Goal: Find specific page/section: Find specific page/section

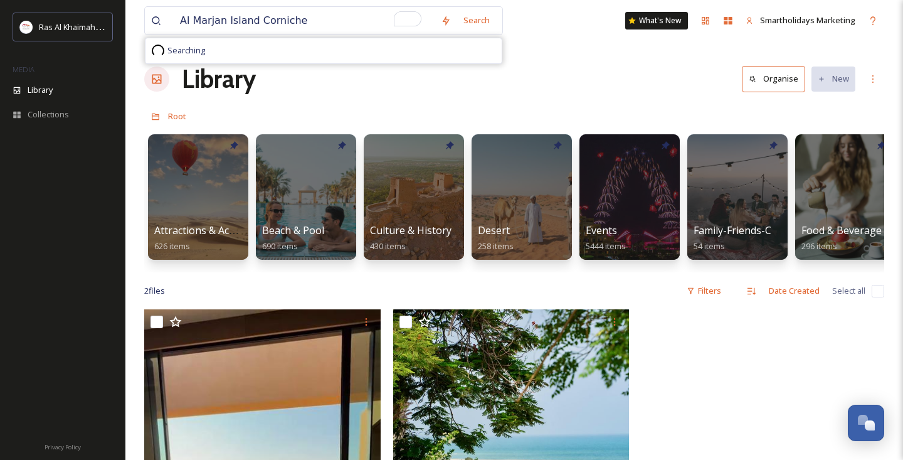
click at [183, 20] on input "Al Marjan Island Corniche" at bounding box center [304, 21] width 261 height 28
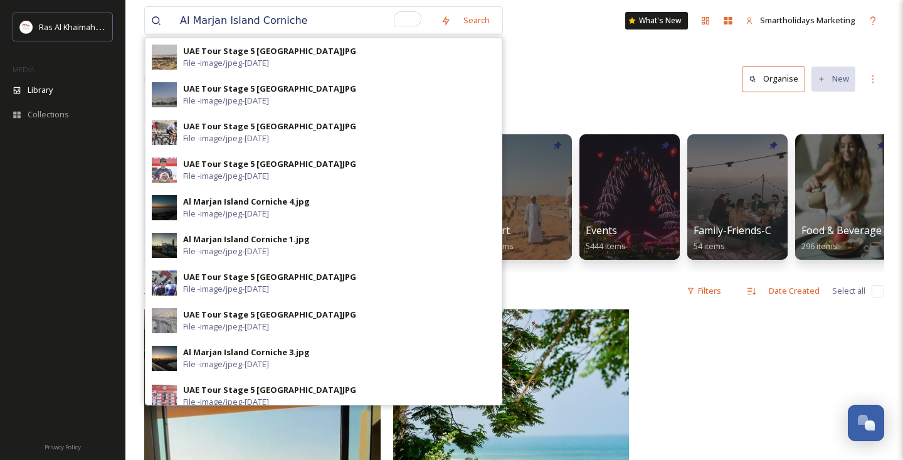
type input "Al Marjan Island Corniche"
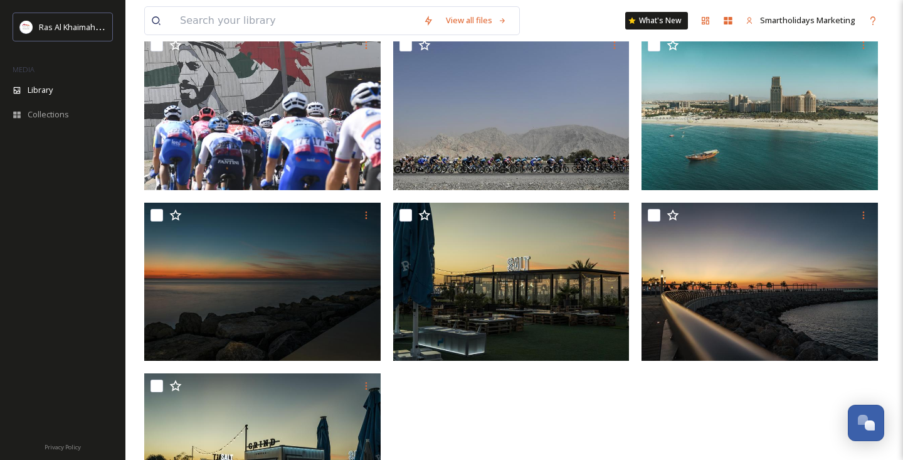
scroll to position [733, 0]
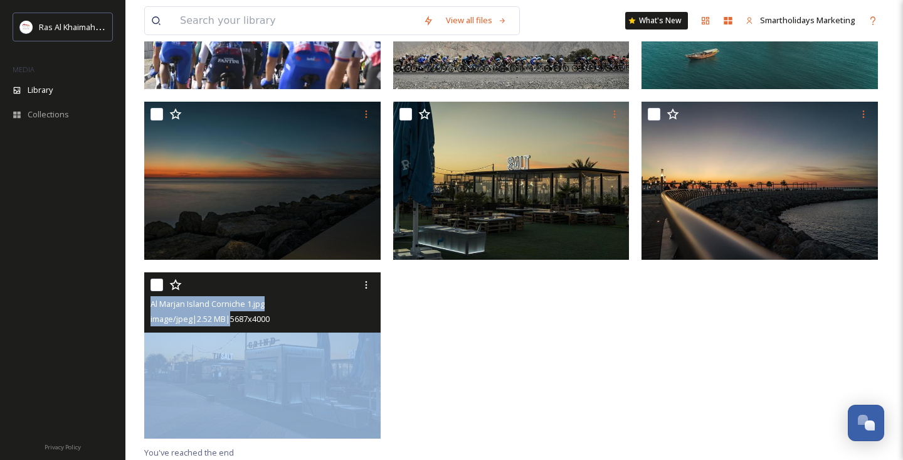
drag, startPoint x: 233, startPoint y: 316, endPoint x: 238, endPoint y: 353, distance: 37.3
click at [238, 349] on div "Al Marjan Island Corniche 1.jpg image/jpeg | 2.52 MB | 5687 x 4000" at bounding box center [262, 355] width 236 height 166
click at [238, 353] on img at bounding box center [262, 355] width 236 height 166
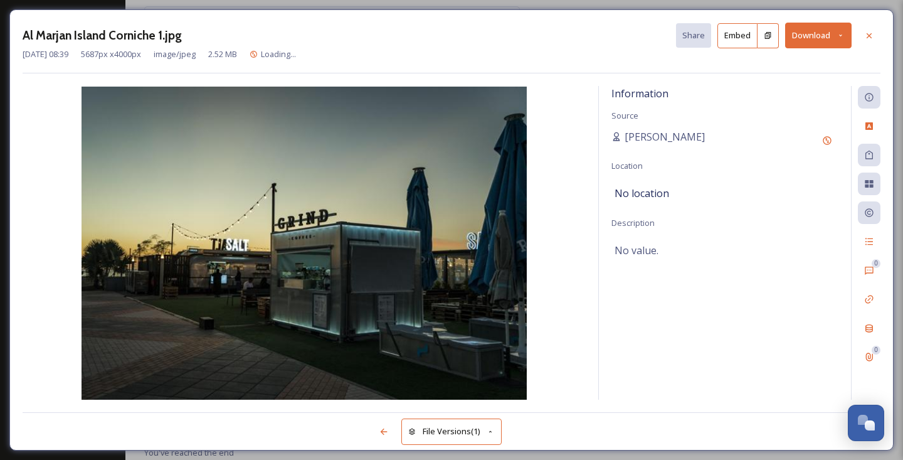
scroll to position [554, 0]
click at [343, 6] on div "Al Marjan Island Corniche 1.jpg Share Embed Download [DATE] 08:39 5687 px x 400…" at bounding box center [451, 230] width 903 height 460
click at [341, 6] on div "Al Marjan Island Corniche 1.jpg Share Embed Download [DATE] 08:39 5687 px x 400…" at bounding box center [451, 230] width 903 height 460
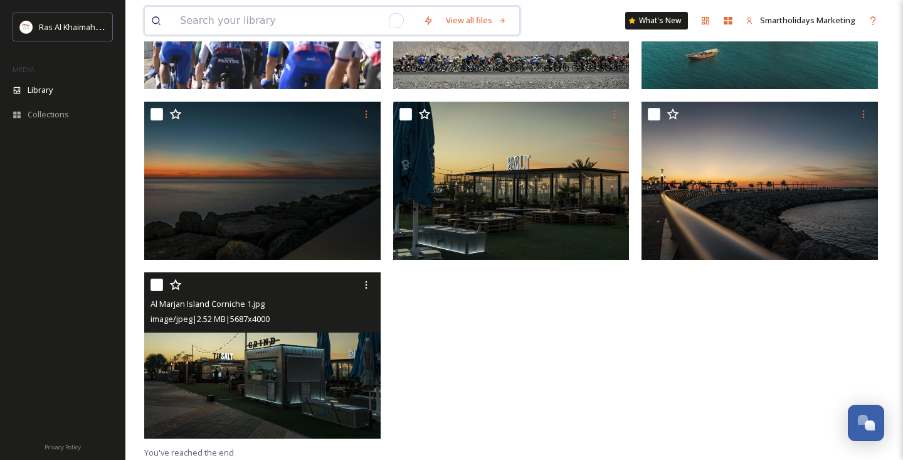
click at [334, 18] on input "To enrich screen reader interactions, please activate Accessibility in Grammarl…" at bounding box center [295, 21] width 243 height 28
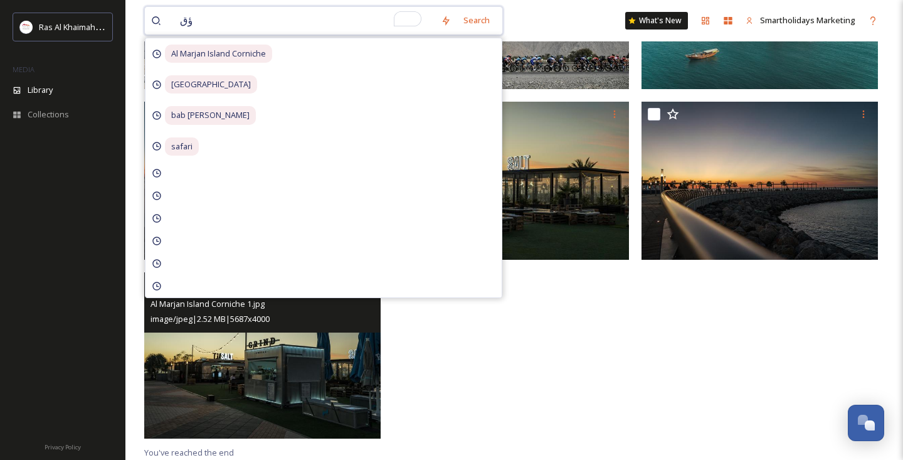
type input "ؤ"
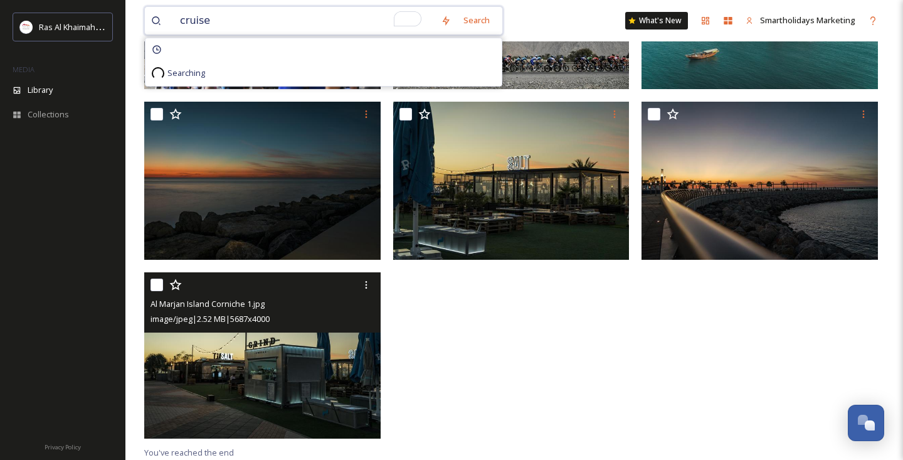
type input "cruise"
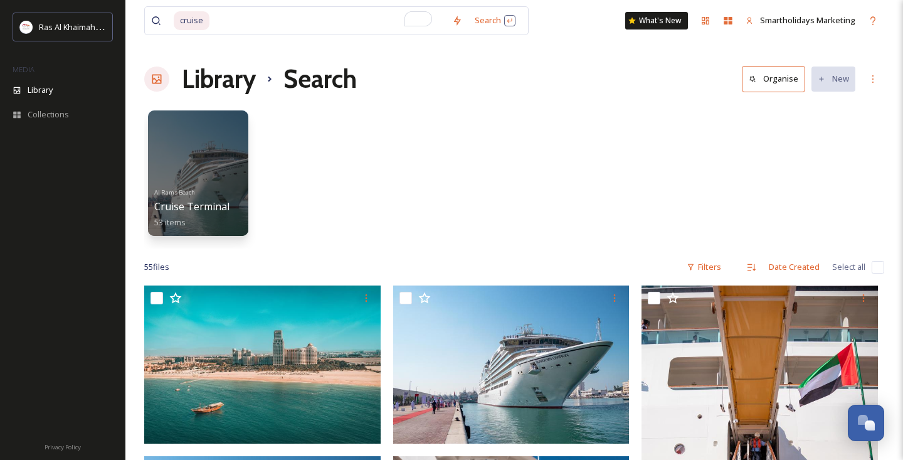
click at [565, 23] on div "cruise Search What's New Smartholidays Marketing" at bounding box center [514, 20] width 740 height 41
click at [195, 148] on div at bounding box center [198, 173] width 102 height 128
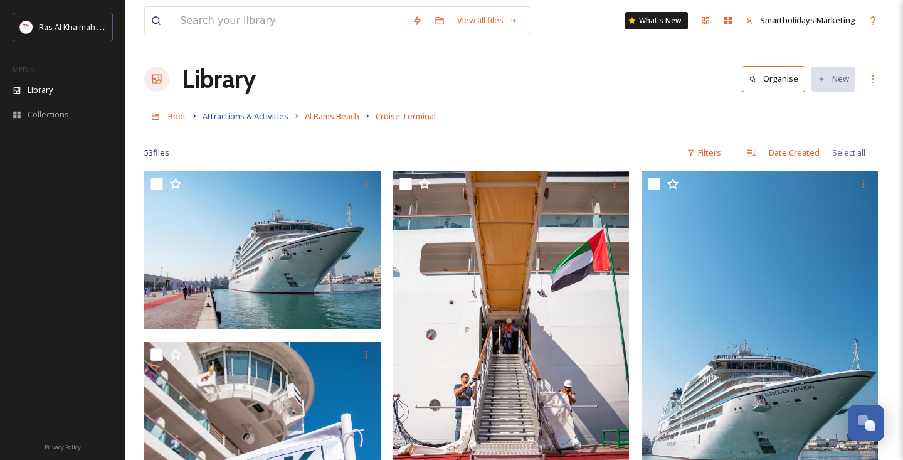
click at [244, 112] on span "Attractions & Activities" at bounding box center [246, 115] width 86 height 11
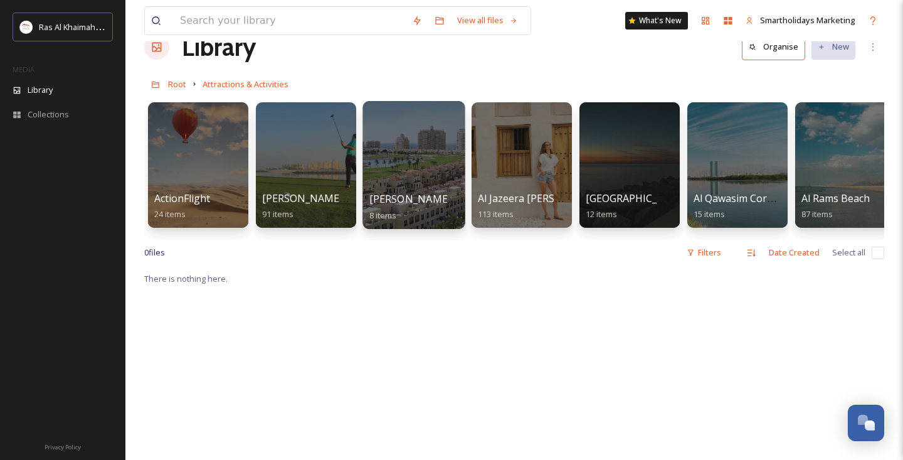
scroll to position [38, 0]
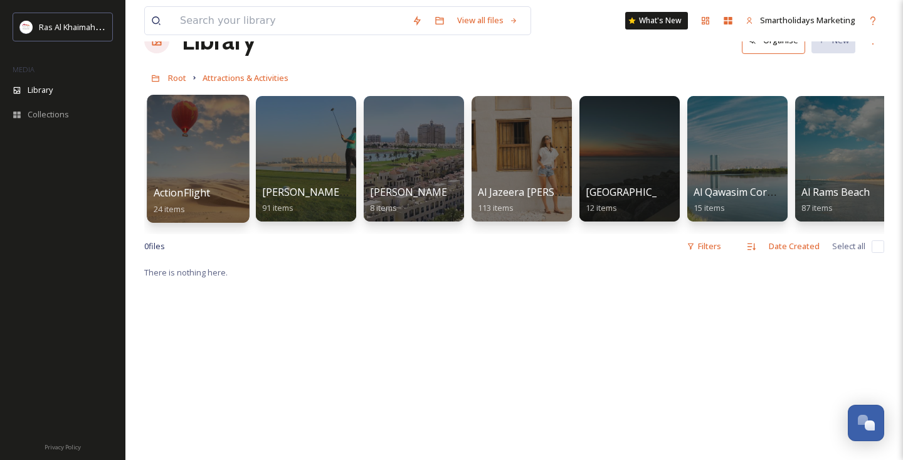
click at [173, 131] on div at bounding box center [198, 159] width 102 height 128
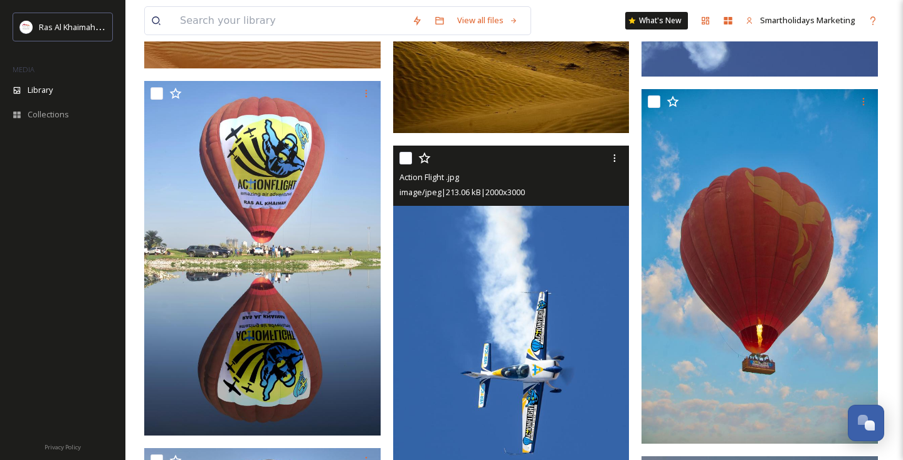
scroll to position [1101, 0]
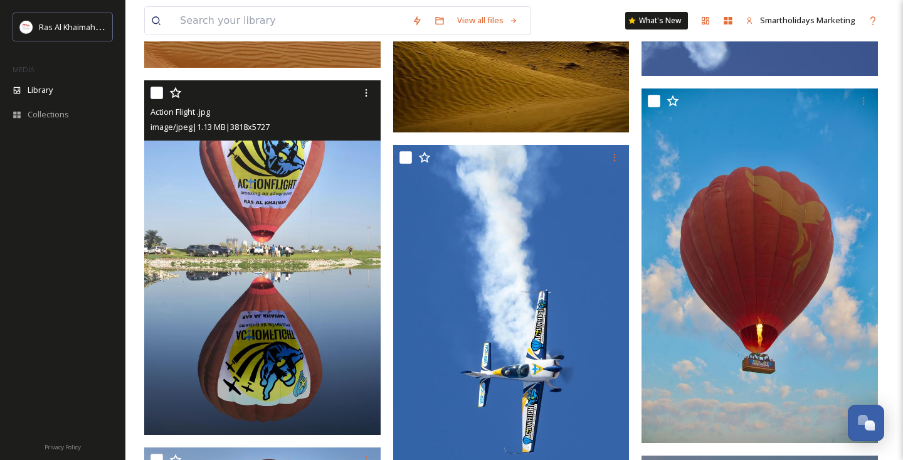
click at [238, 231] on img at bounding box center [262, 257] width 236 height 355
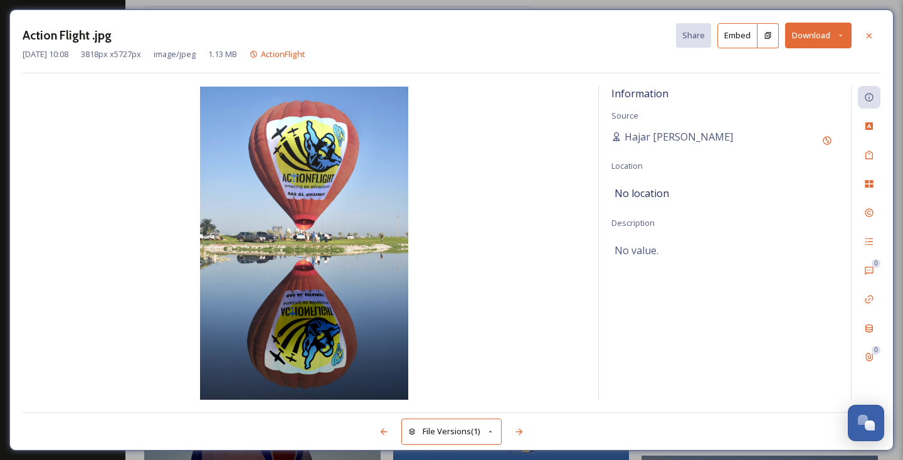
click at [314, 9] on div "Action Flight .jpg Share Embed Download [DATE] 10:08 3818 px x 5727 px image/jp…" at bounding box center [451, 229] width 884 height 441
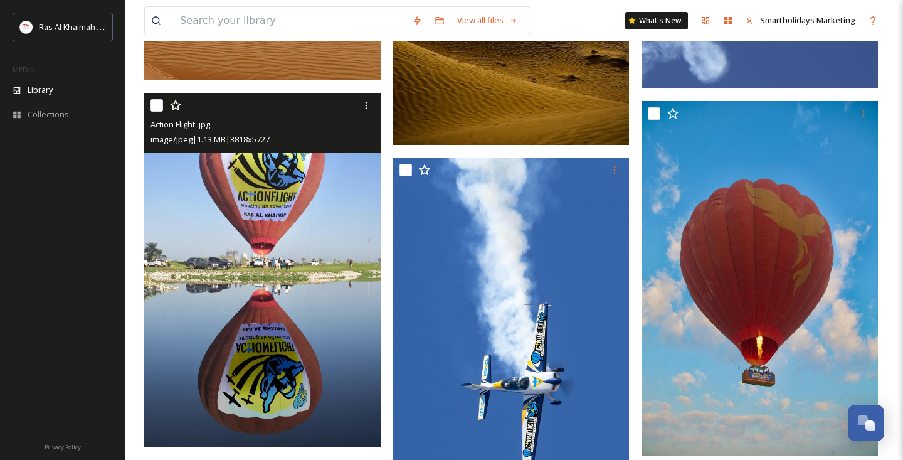
scroll to position [1090, 0]
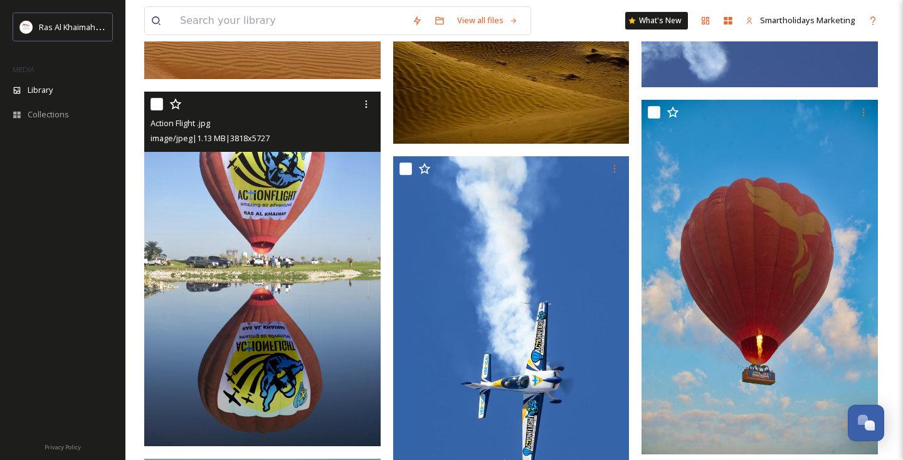
click at [285, 335] on img at bounding box center [262, 269] width 236 height 355
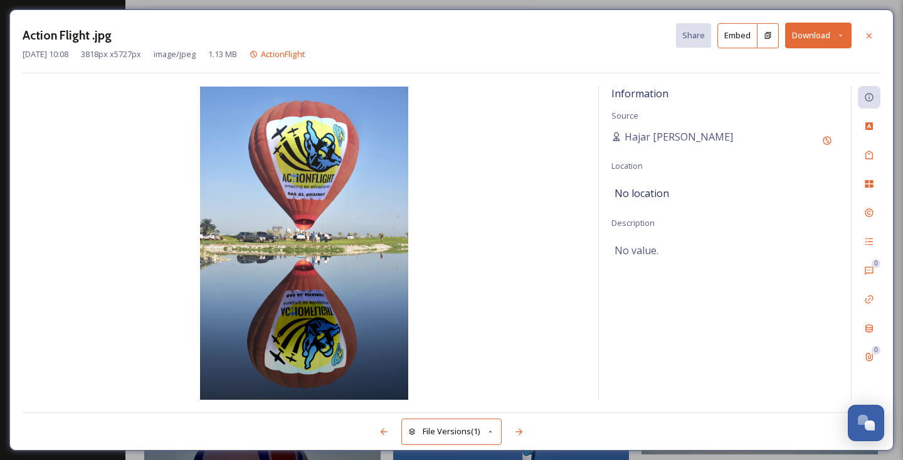
click at [339, 4] on div "Action Flight .jpg Share Embed Download [DATE] 10:08 3818 px x 5727 px image/jp…" at bounding box center [451, 230] width 903 height 460
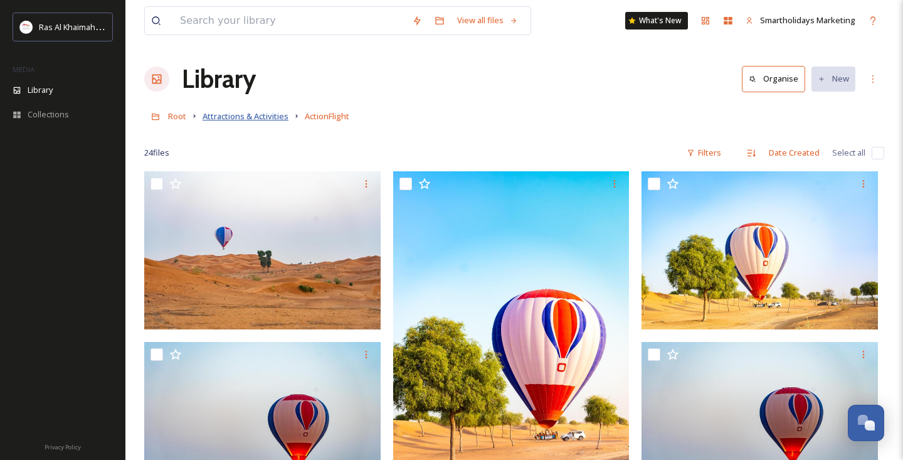
click at [249, 120] on span "Attractions & Activities" at bounding box center [246, 115] width 86 height 11
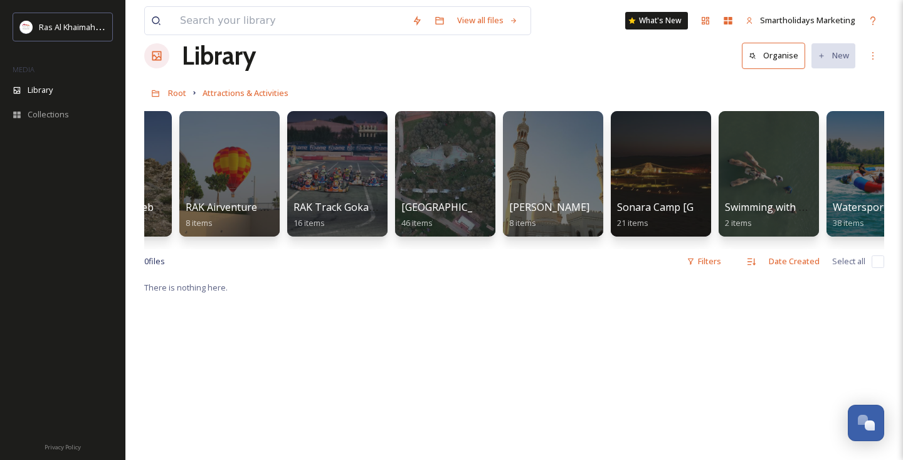
scroll to position [0, 1633]
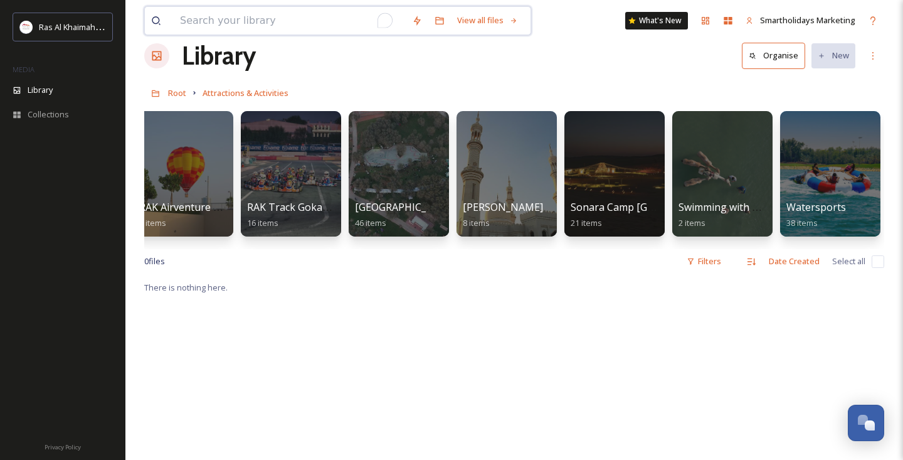
click at [318, 28] on input "To enrich screen reader interactions, please activate Accessibility in Grammarl…" at bounding box center [290, 21] width 232 height 28
type input "ل"
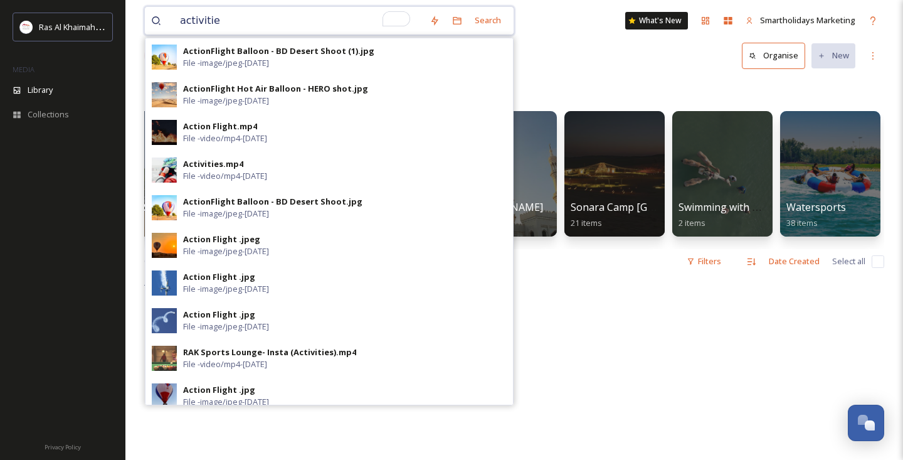
type input "activities"
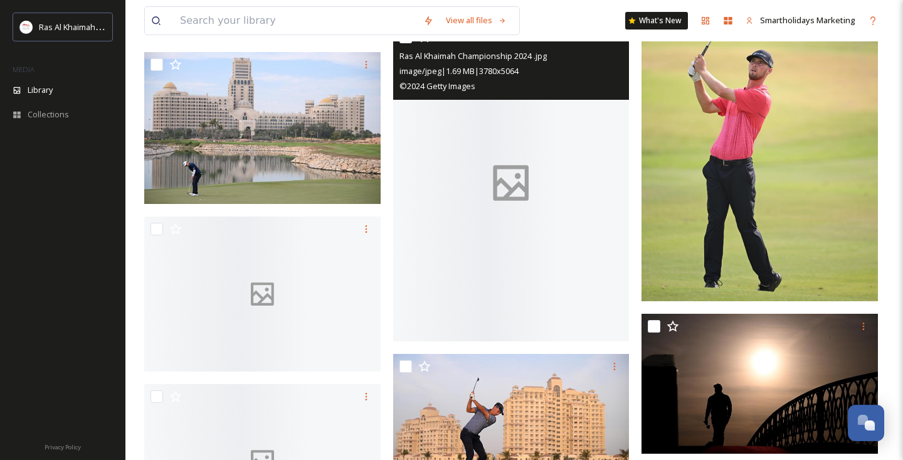
scroll to position [14996, 0]
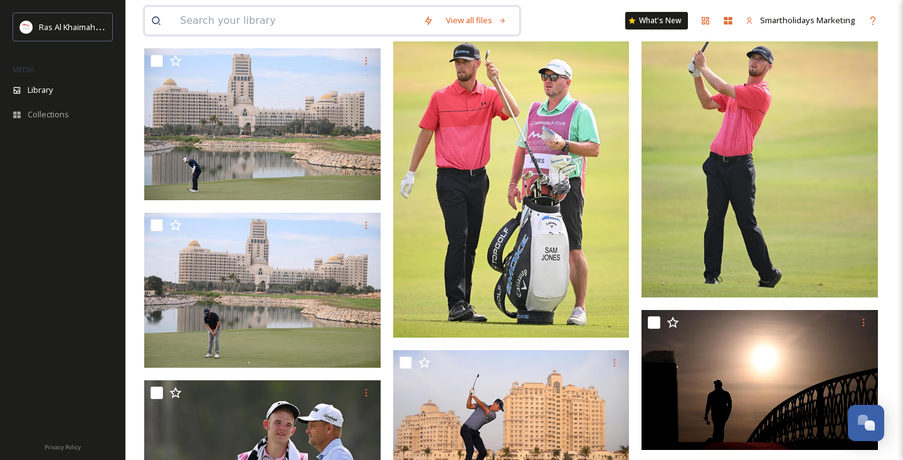
click at [258, 27] on input at bounding box center [295, 21] width 243 height 28
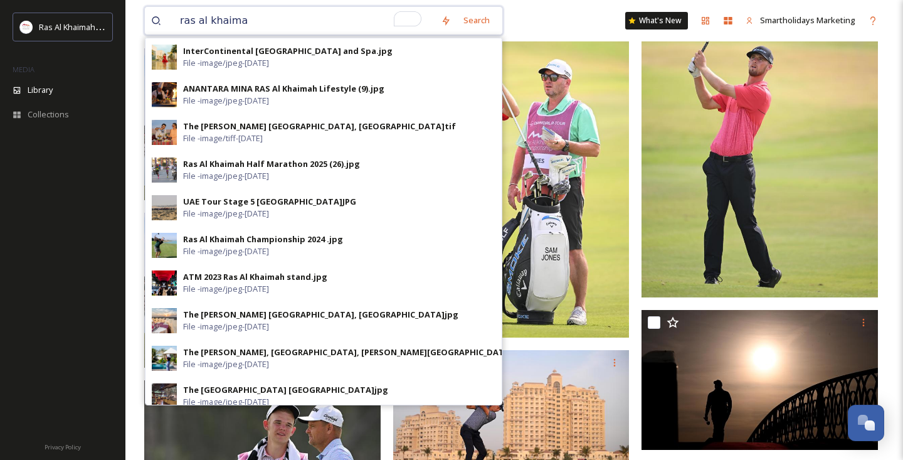
type input "ras al khaimah"
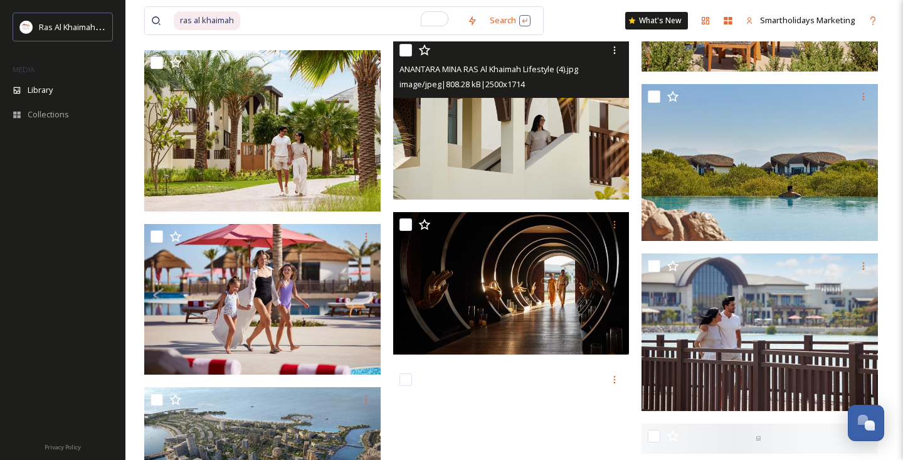
scroll to position [1447, 0]
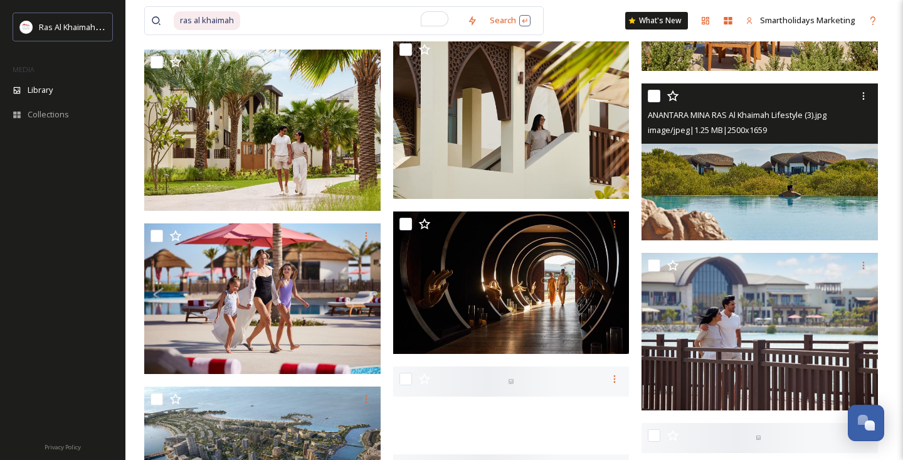
click at [733, 199] on img at bounding box center [760, 161] width 236 height 157
